Goal: Task Accomplishment & Management: Use online tool/utility

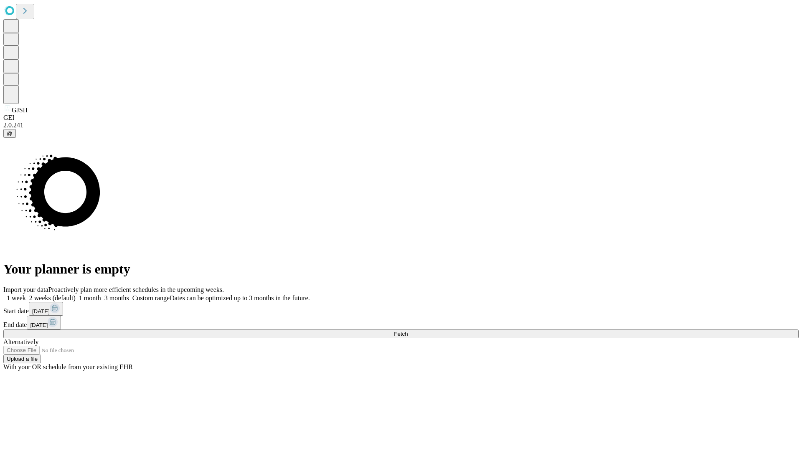
click at [407, 331] on span "Fetch" at bounding box center [401, 334] width 14 height 6
